Goal: Find specific page/section: Find specific page/section

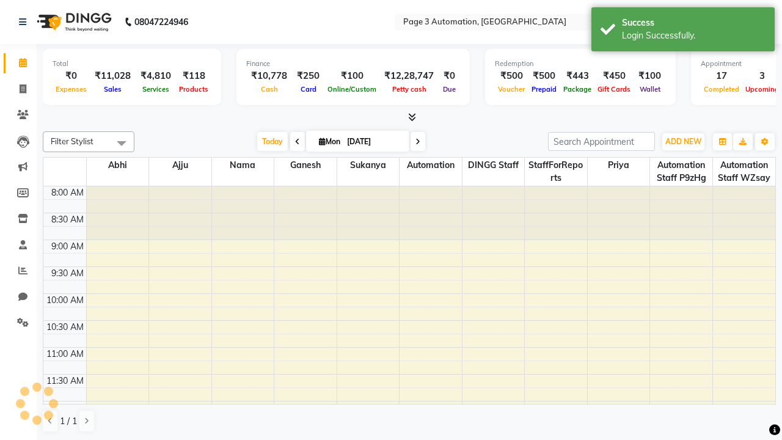
select select "en"
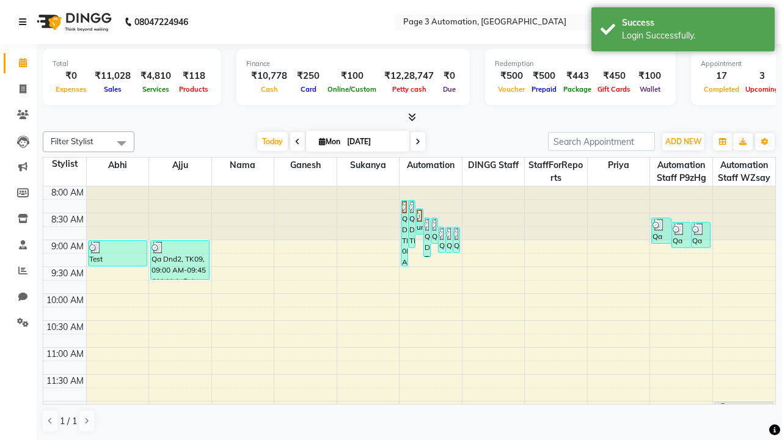
click at [25, 22] on icon at bounding box center [22, 22] width 7 height 9
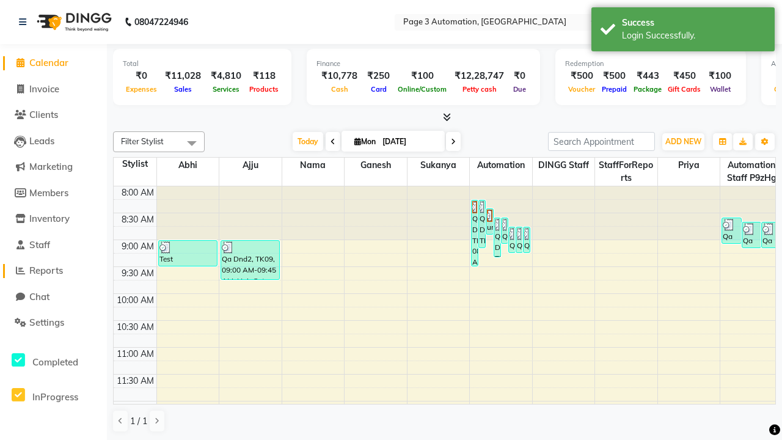
click at [53, 271] on span "Reports" at bounding box center [46, 271] width 34 height 12
